Goal: Transaction & Acquisition: Book appointment/travel/reservation

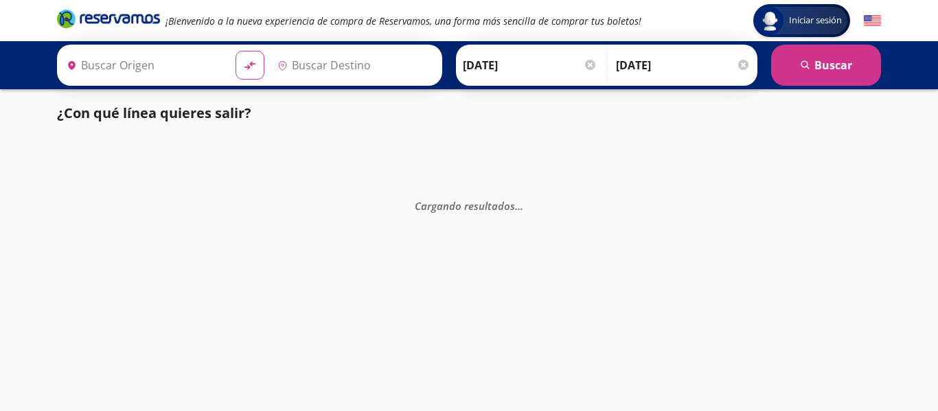
type input "[PERSON_NAME] de Querétaro, [GEOGRAPHIC_DATA]"
type input "[GEOGRAPHIC_DATA], [GEOGRAPHIC_DATA]"
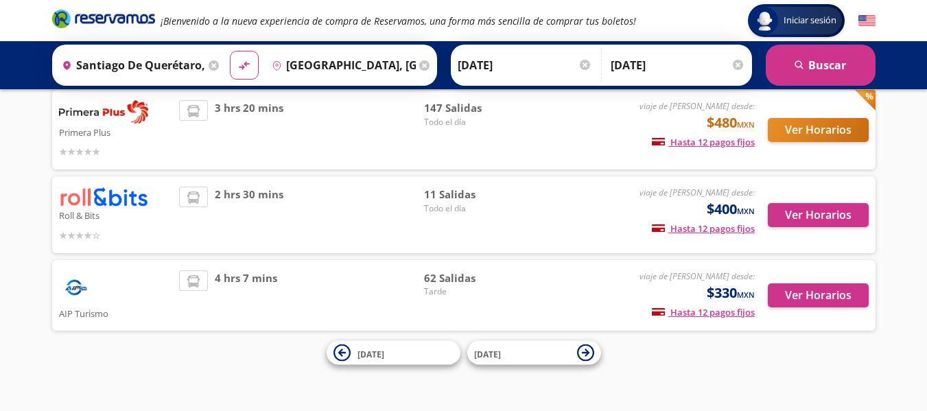
scroll to position [290, 0]
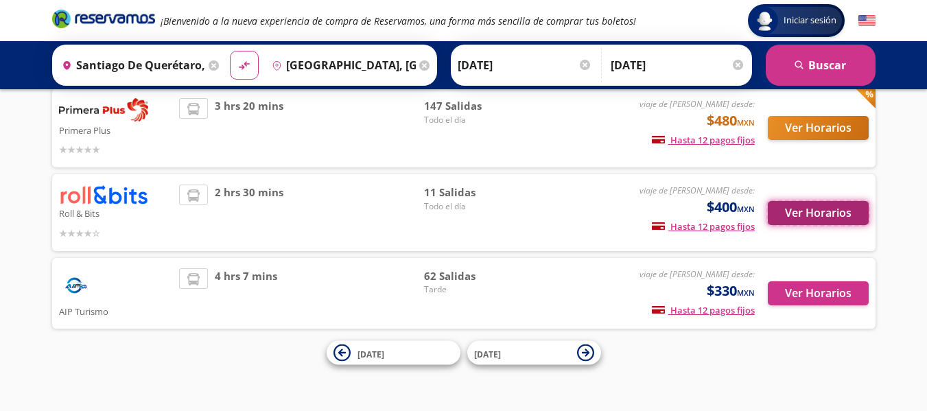
click at [820, 216] on button "Ver Horarios" at bounding box center [818, 213] width 101 height 24
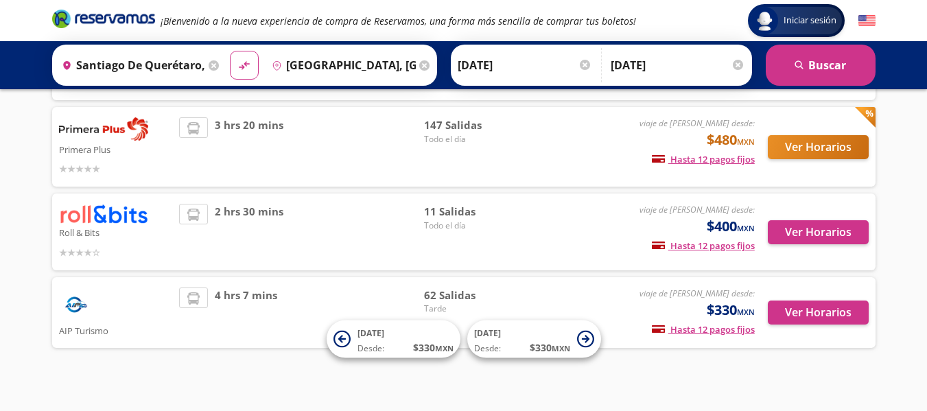
scroll to position [263, 0]
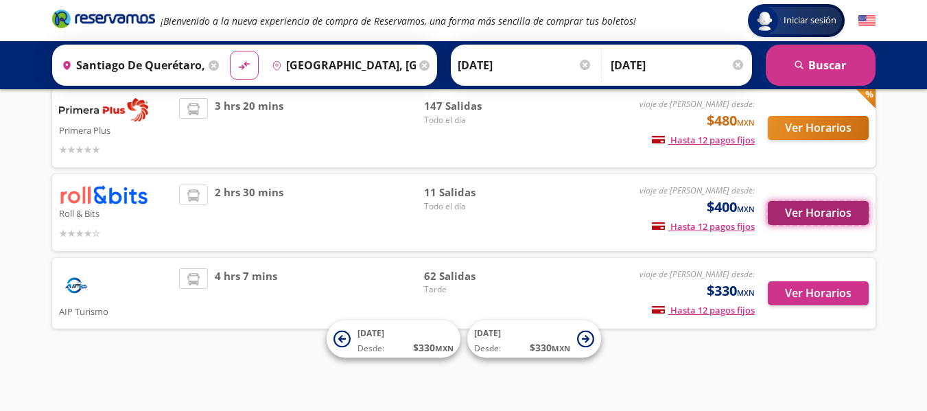
click at [815, 215] on button "Ver Horarios" at bounding box center [818, 213] width 101 height 24
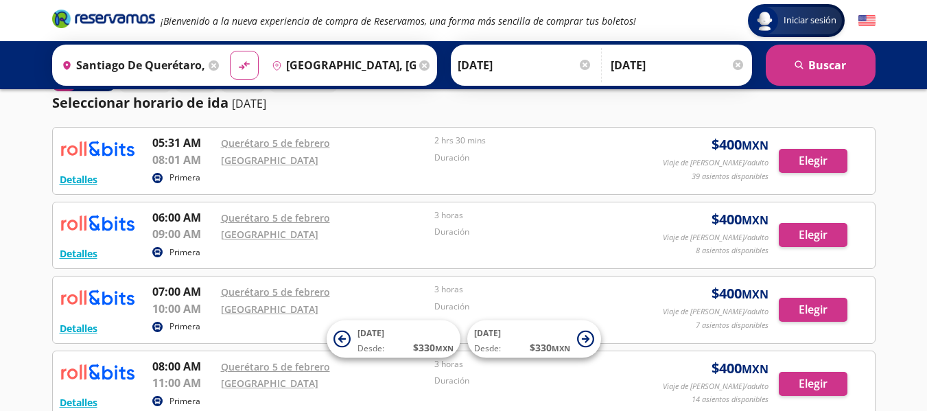
scroll to position [69, 0]
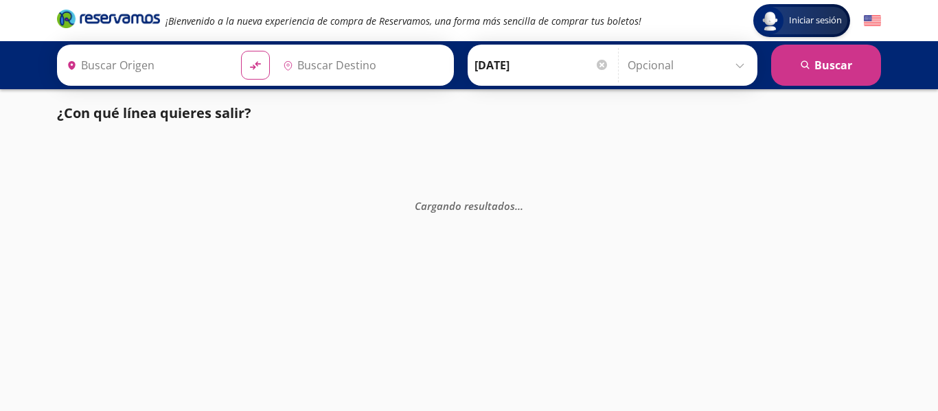
type input "[PERSON_NAME] de Querétaro, [GEOGRAPHIC_DATA]"
type input "[GEOGRAPHIC_DATA], [GEOGRAPHIC_DATA]"
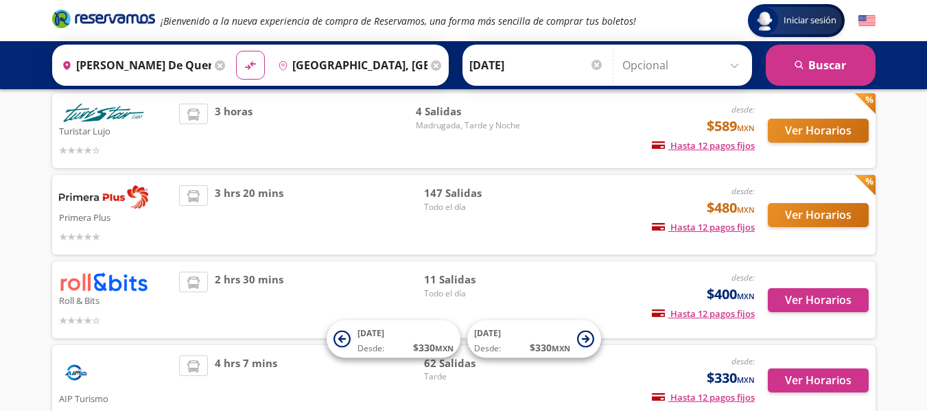
scroll to position [126, 0]
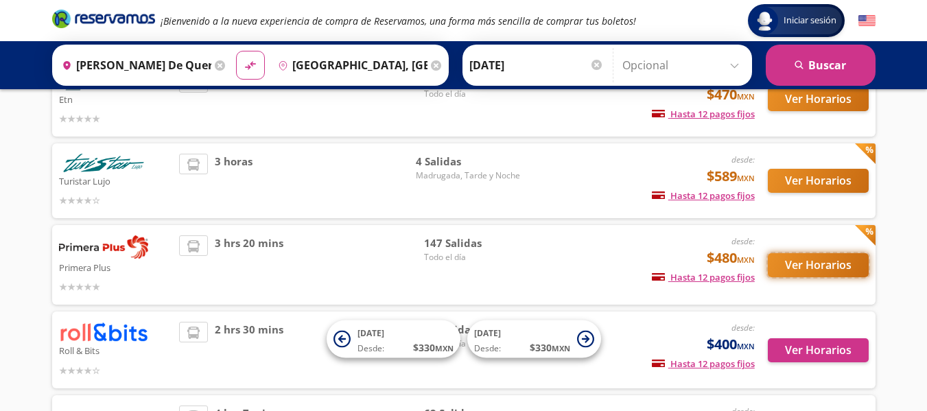
click at [804, 261] on button "Ver Horarios" at bounding box center [818, 265] width 101 height 24
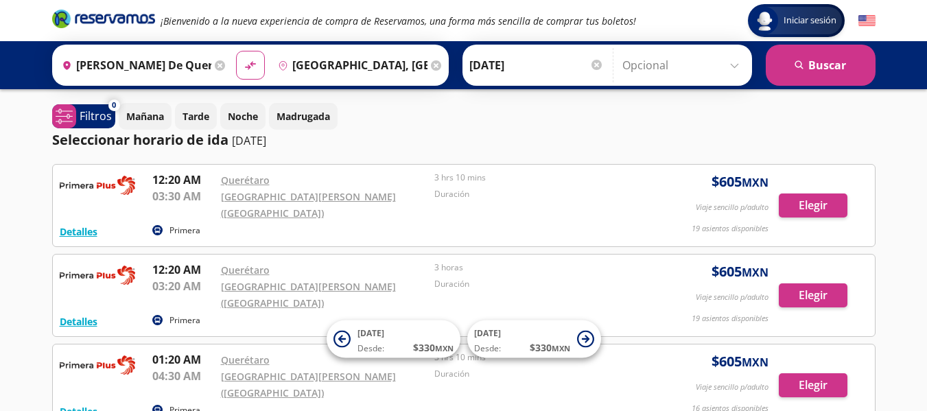
click at [399, 62] on input "[GEOGRAPHIC_DATA], [GEOGRAPHIC_DATA]" at bounding box center [350, 65] width 155 height 34
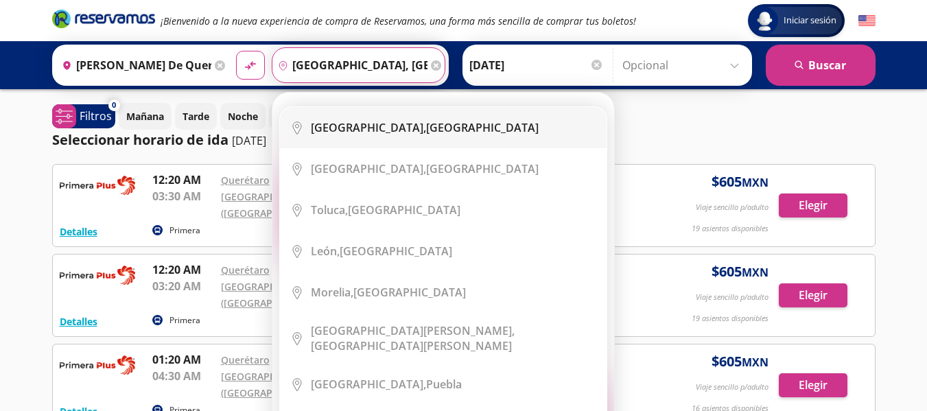
click at [356, 126] on b "[GEOGRAPHIC_DATA]," at bounding box center [368, 127] width 115 height 15
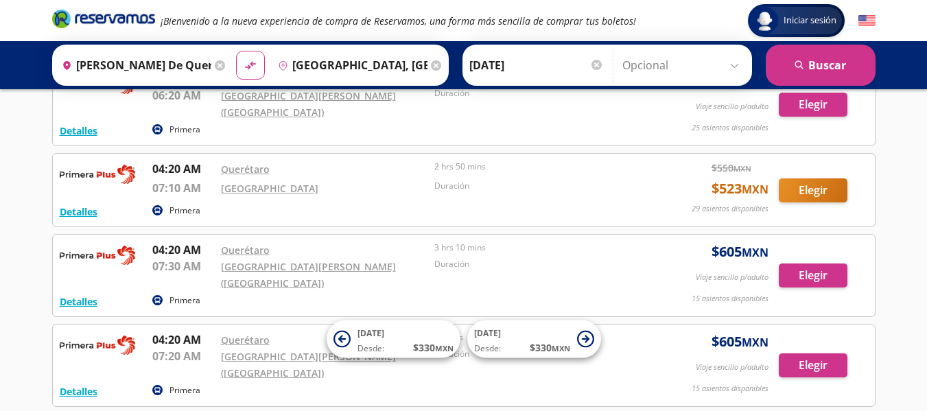
scroll to position [755, 0]
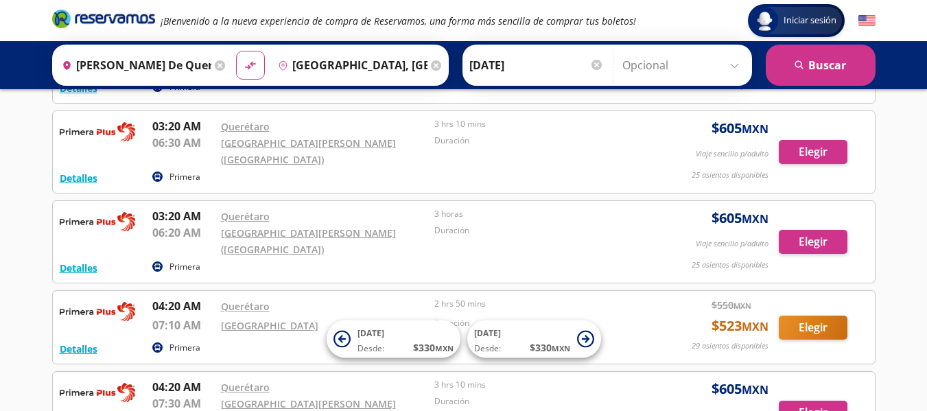
click at [181, 298] on p "04:20 AM" at bounding box center [183, 306] width 62 height 16
click at [820, 316] on button "Elegir" at bounding box center [813, 328] width 69 height 24
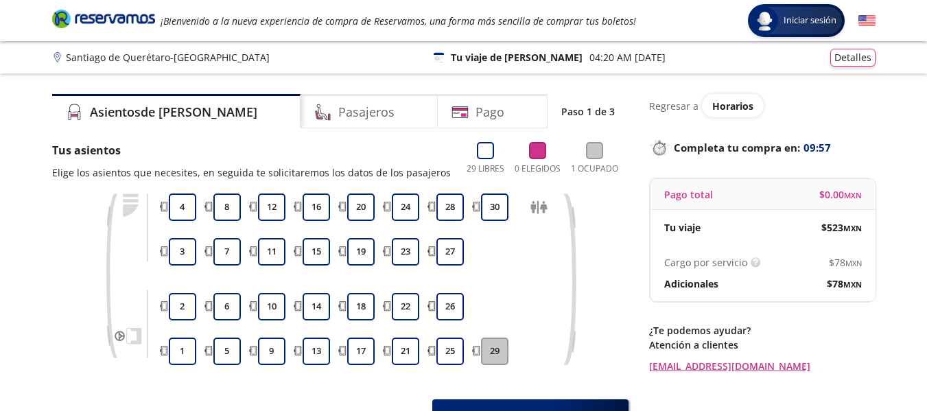
drag, startPoint x: 65, startPoint y: 1, endPoint x: 706, endPoint y: 59, distance: 643.7
click at [706, 59] on div "[PERSON_NAME][GEOGRAPHIC_DATA] - [GEOGRAPHIC_DATA] 126 Tu viaje de [PERSON_NAME…" at bounding box center [464, 58] width 824 height 18
